Goal: Task Accomplishment & Management: Complete application form

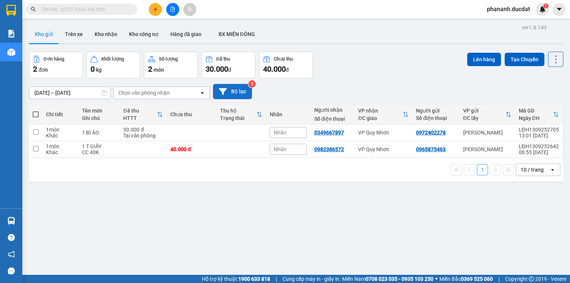
click at [244, 93] on button "Bộ lọc" at bounding box center [232, 91] width 39 height 15
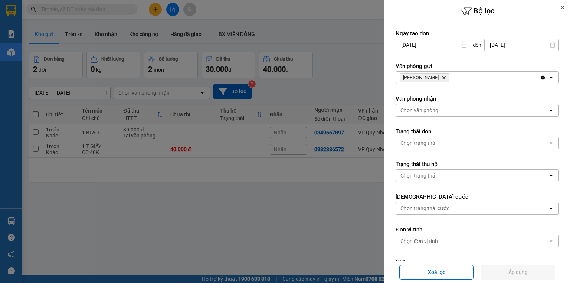
click at [353, 70] on div at bounding box center [285, 141] width 570 height 283
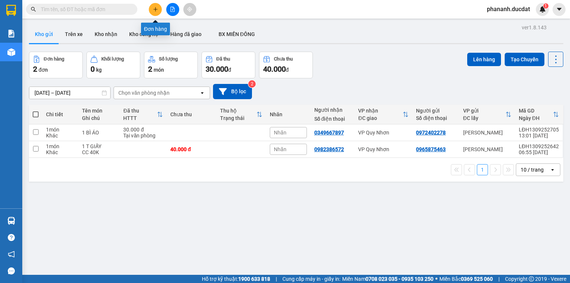
click at [159, 13] on button at bounding box center [155, 9] width 13 height 13
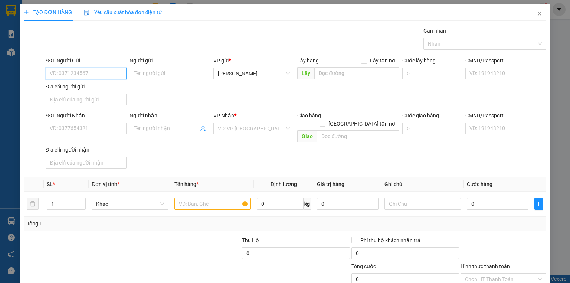
click at [122, 80] on div "SĐT Người Gửi VD: 0371234567" at bounding box center [86, 69] width 81 height 26
click at [61, 87] on div "0984938653" at bounding box center [85, 88] width 71 height 8
type input "0984938653"
type input "0948333936"
type input "0984938653"
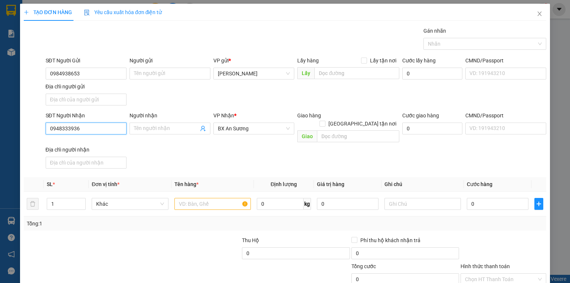
drag, startPoint x: 98, startPoint y: 132, endPoint x: 0, endPoint y: 131, distance: 98.3
click at [21, 131] on div "TẠO ĐƠN HÀNG Yêu cầu xuất hóa đơn điện tử Transit Pickup Surcharge Ids Transit …" at bounding box center [285, 165] width 530 height 322
click at [67, 145] on div "0986589769" at bounding box center [85, 143] width 71 height 8
type input "0986589769"
type input "MIẾU BÔNG ĐN"
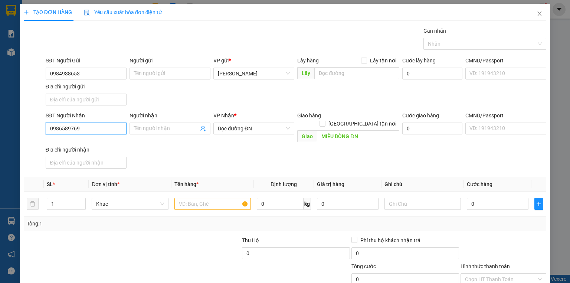
type input "0986589769"
click at [211, 198] on input "text" at bounding box center [212, 204] width 76 height 12
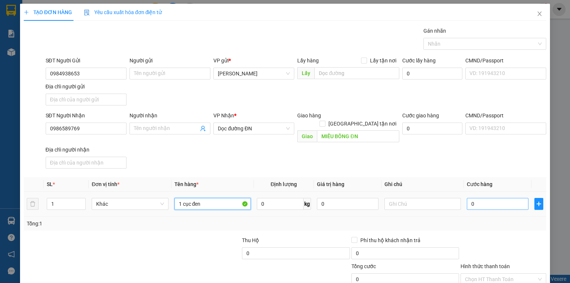
type input "1 cục đen"
click at [469, 198] on input "0" at bounding box center [498, 204] width 62 height 12
type input "3"
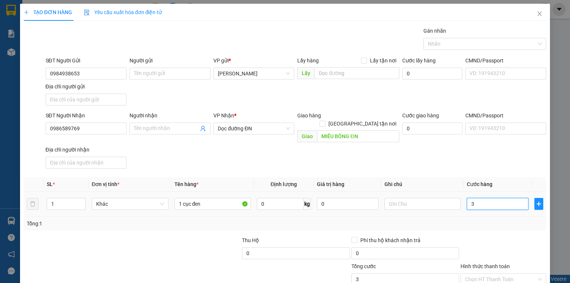
type input "30"
type input "30.000"
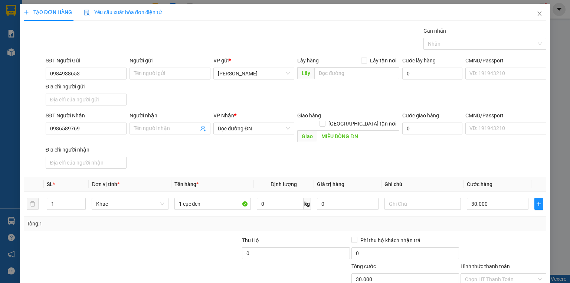
click at [487, 155] on div "SĐT Người Nhận 0986589769 Người nhận Tên người nhận VP Nhận * Dọc đường ĐN Giao…" at bounding box center [296, 141] width 504 height 60
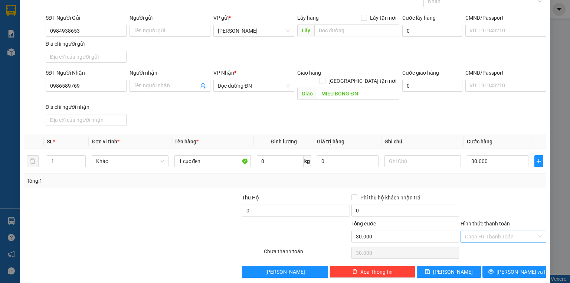
click at [491, 231] on input "Hình thức thanh toán" at bounding box center [501, 236] width 72 height 11
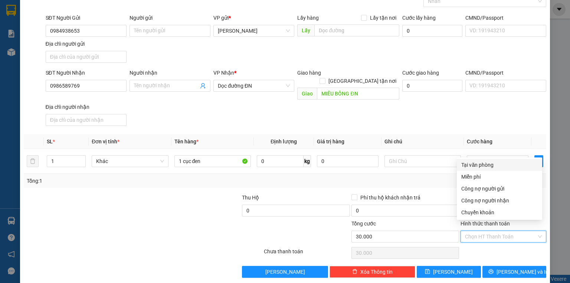
click at [473, 161] on div "Tại văn phòng" at bounding box center [499, 165] width 76 height 8
type input "0"
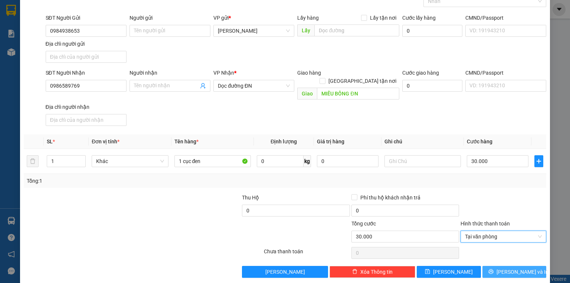
click at [502, 267] on button "[PERSON_NAME] và In" at bounding box center [514, 272] width 64 height 12
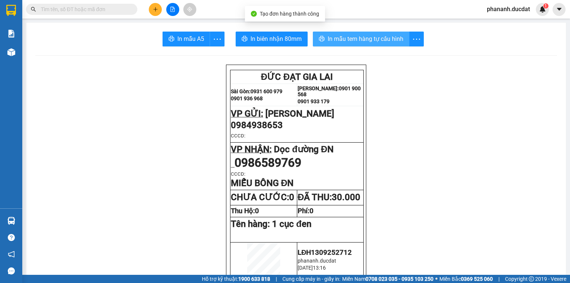
click at [345, 36] on span "In mẫu tem hàng tự cấu hình" at bounding box center [366, 38] width 76 height 9
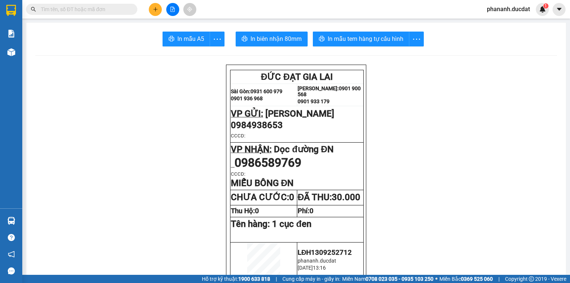
click at [151, 7] on button at bounding box center [155, 9] width 13 height 13
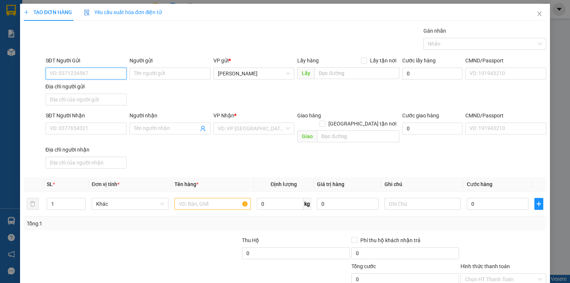
click at [64, 74] on input "SĐT Người Gửi" at bounding box center [86, 74] width 81 height 12
click at [61, 88] on div "0972402278" at bounding box center [85, 88] width 71 height 8
type input "0972402278"
type input "0349667897"
type input "0972402278"
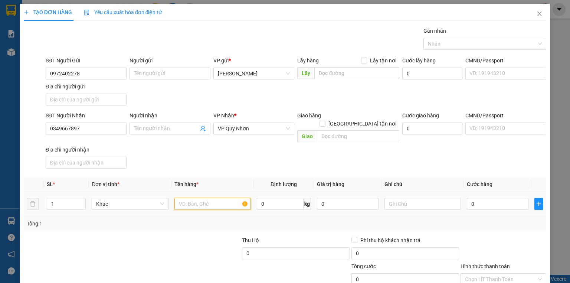
click at [191, 198] on input "text" at bounding box center [212, 204] width 76 height 12
click at [537, 15] on icon "close" at bounding box center [540, 14] width 6 height 6
